Goal: Communication & Community: Answer question/provide support

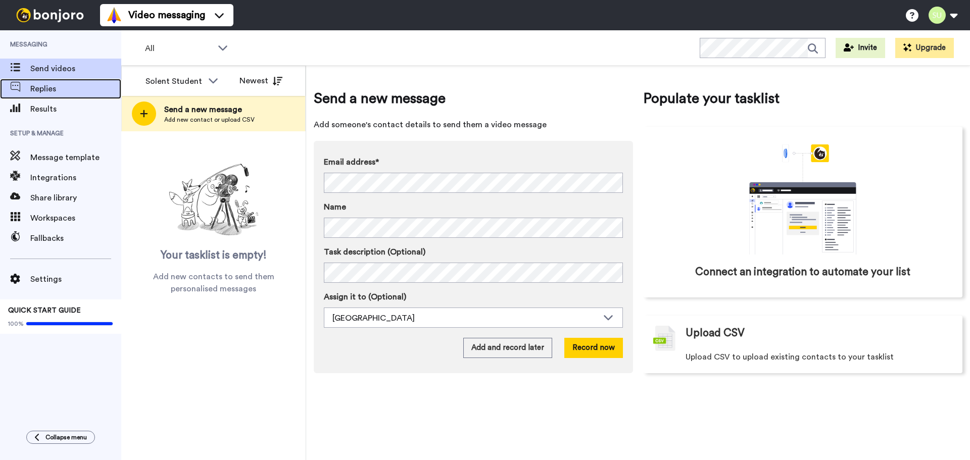
click at [61, 92] on span "Replies" at bounding box center [75, 89] width 91 height 12
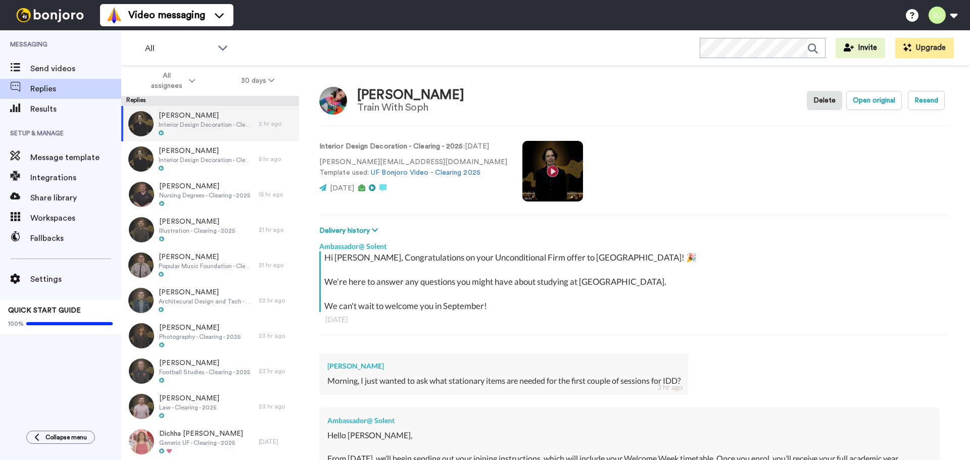
type textarea "x"
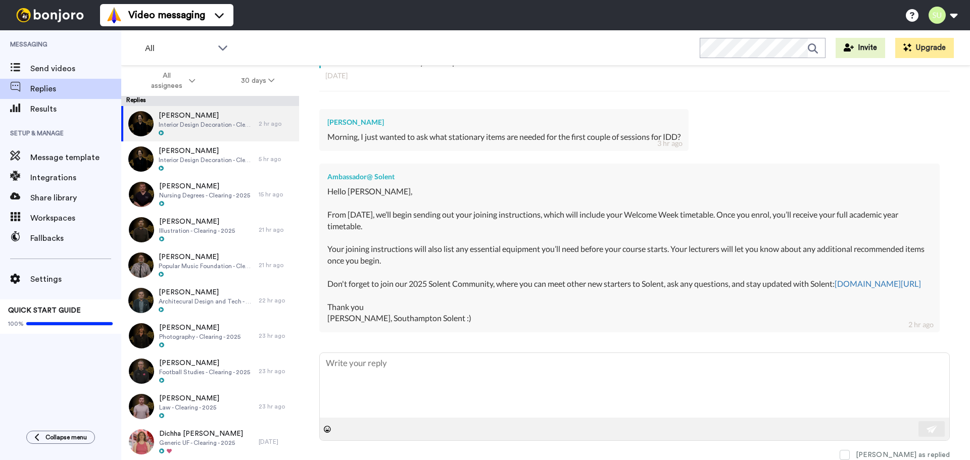
scroll to position [205, 0]
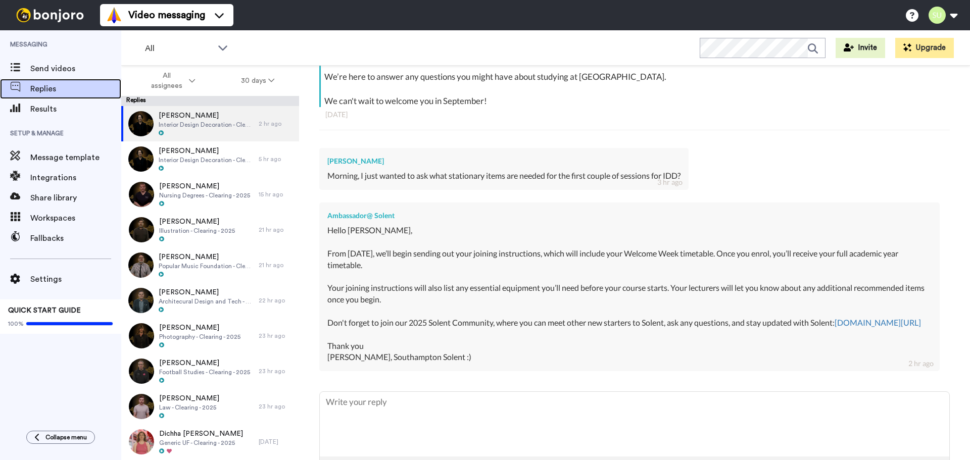
click at [48, 98] on div "Replies" at bounding box center [60, 89] width 121 height 20
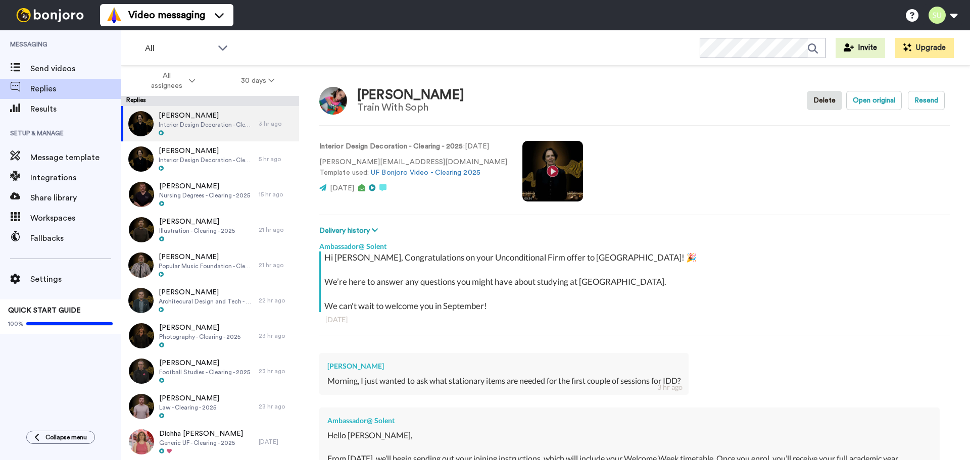
type textarea "x"
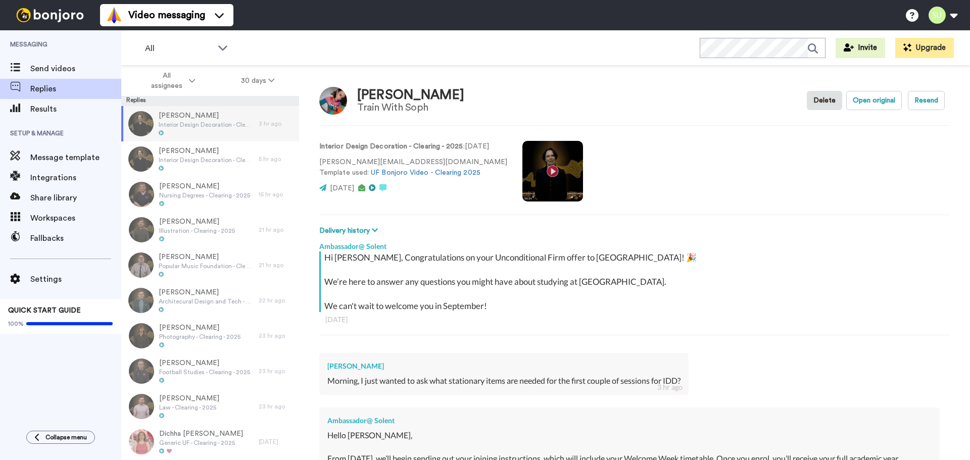
type textarea "x"
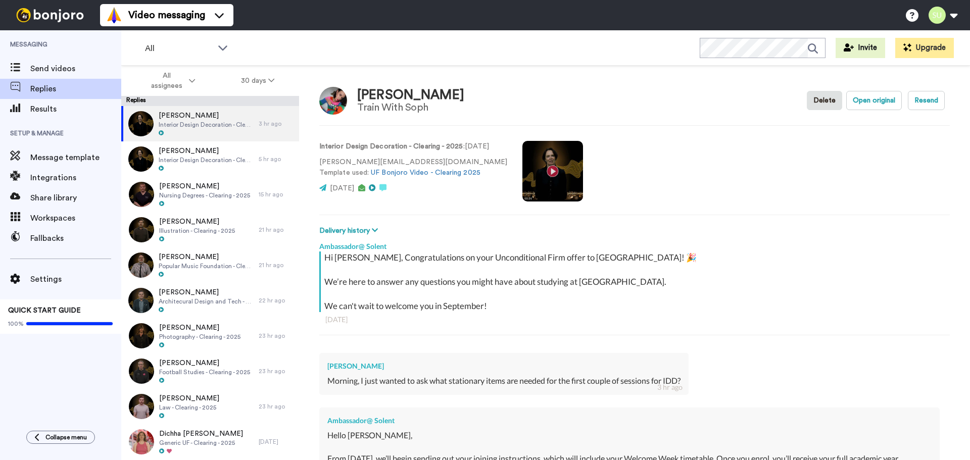
click at [343, 96] on img at bounding box center [333, 101] width 28 height 28
